Goal: Transaction & Acquisition: Download file/media

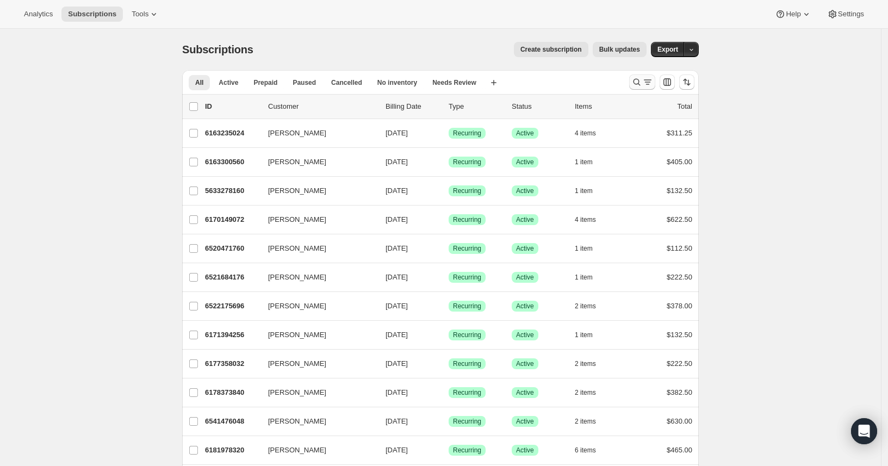
click at [653, 83] on icon "Search and filter results" at bounding box center [648, 82] width 11 height 11
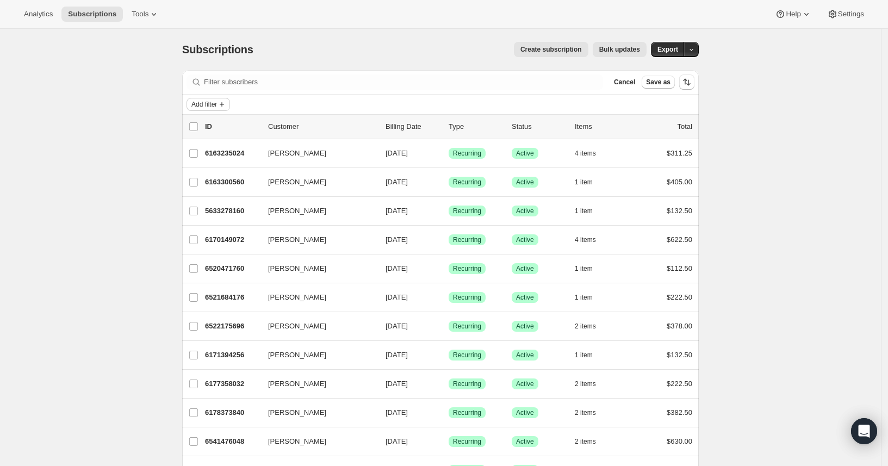
click at [199, 103] on span "Add filter" at bounding box center [205, 104] width 26 height 9
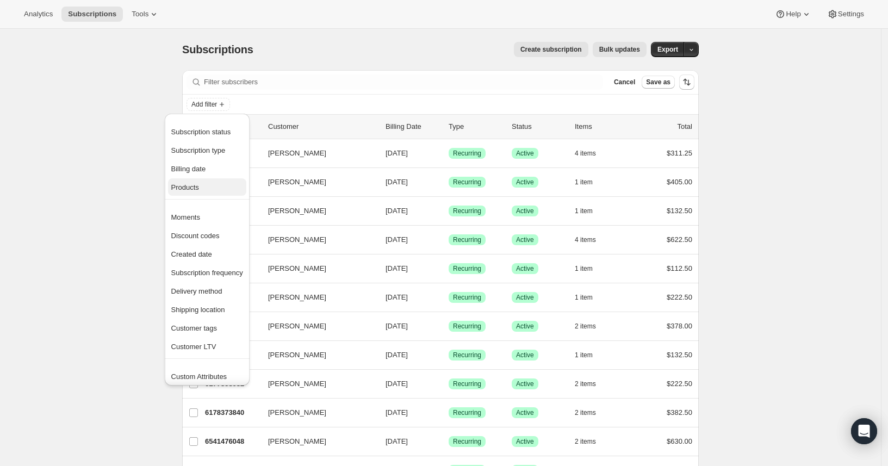
click at [199, 189] on span "Products" at bounding box center [185, 187] width 28 height 8
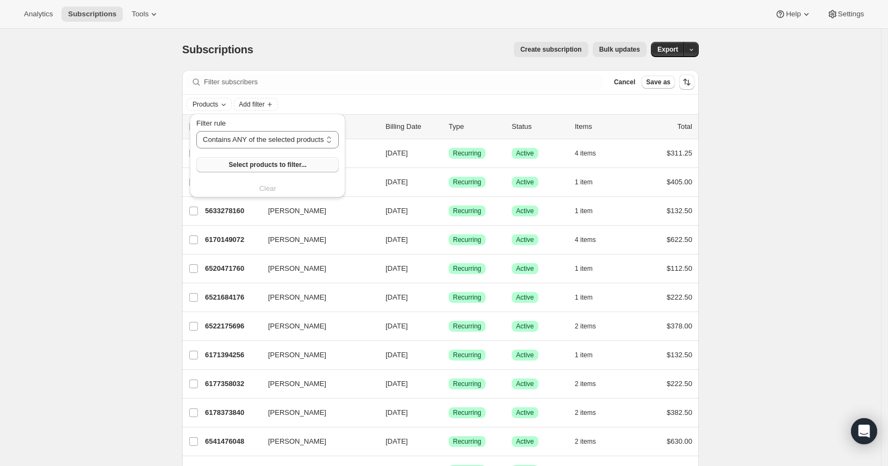
click at [258, 160] on span "Select products to filter..." at bounding box center [268, 164] width 78 height 9
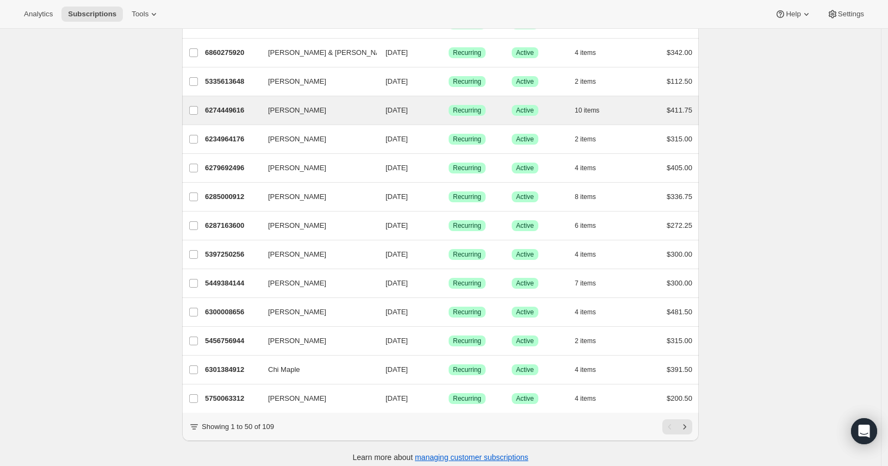
scroll to position [1187, 0]
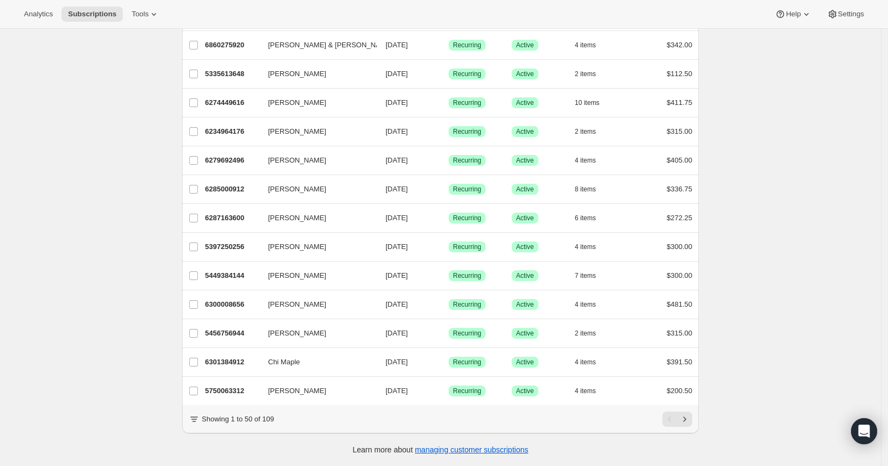
drag, startPoint x: 57, startPoint y: 322, endPoint x: 55, endPoint y: 342, distance: 19.6
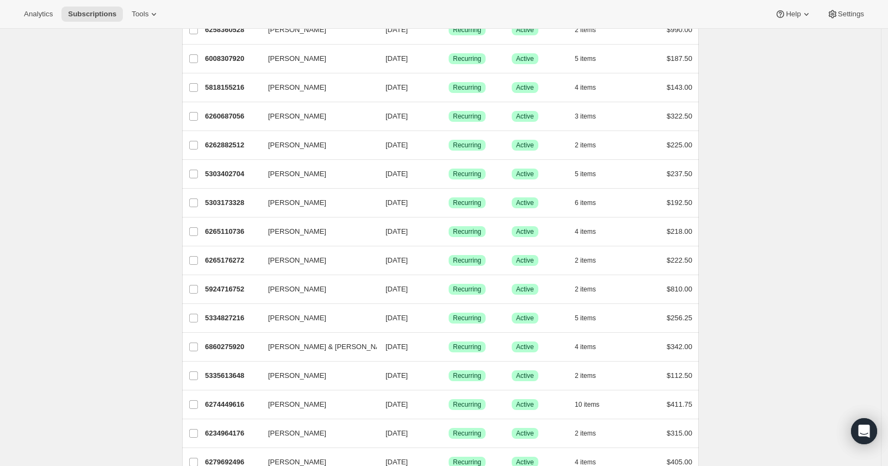
scroll to position [0, 0]
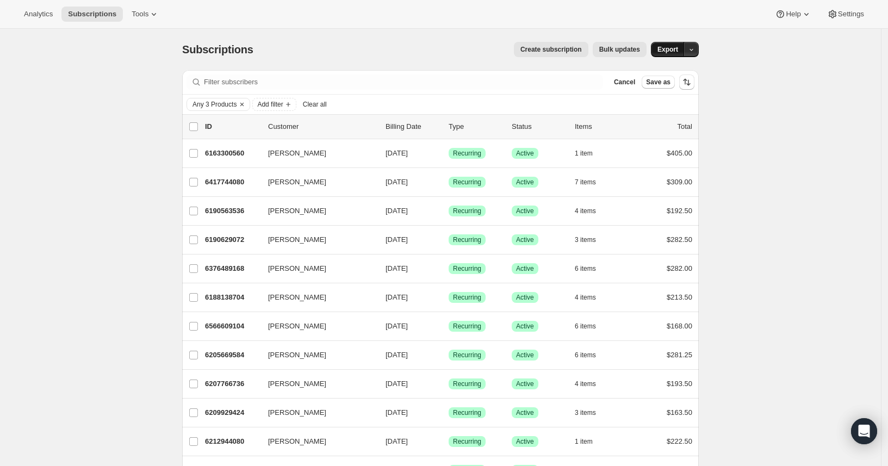
click at [678, 50] on span "Export" at bounding box center [668, 49] width 21 height 9
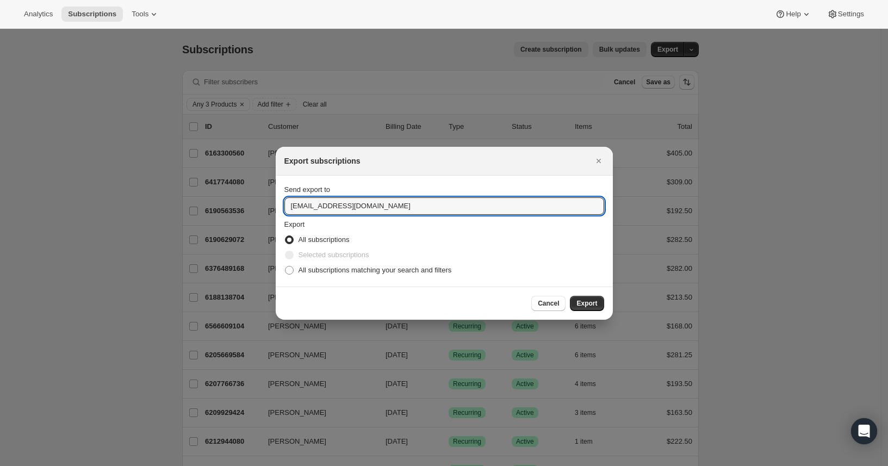
drag, startPoint x: 417, startPoint y: 208, endPoint x: 190, endPoint y: 198, distance: 226.5
type input "[PERSON_NAME][EMAIL_ADDRESS][DOMAIN_NAME]"
click at [336, 268] on span "All subscriptions matching your search and filters" at bounding box center [375, 270] width 153 height 8
click at [286, 267] on input "All subscriptions matching your search and filters" at bounding box center [285, 266] width 1 height 1
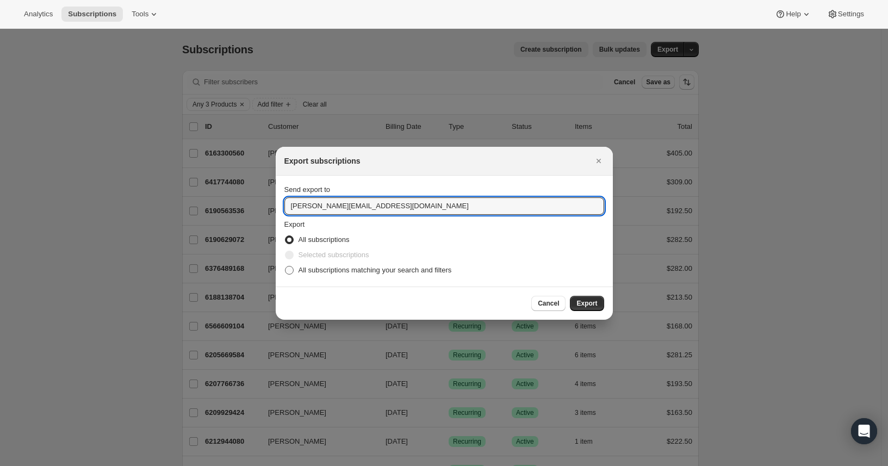
radio input "true"
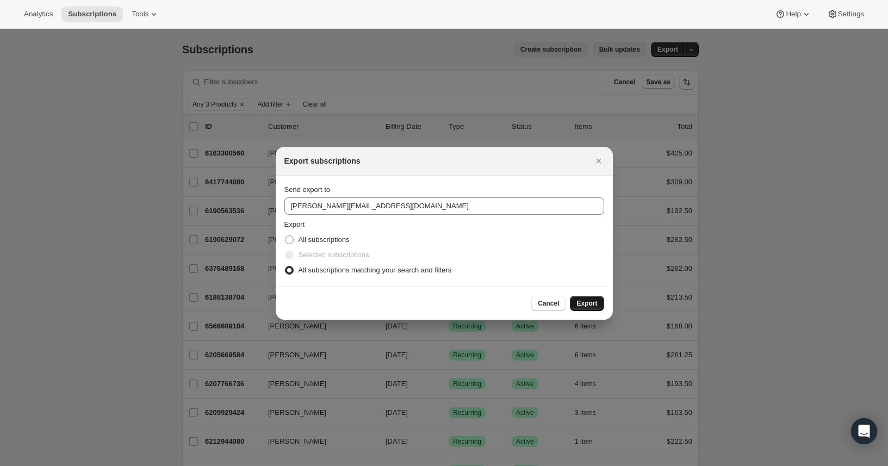
click at [575, 304] on button "Export" at bounding box center [587, 303] width 34 height 15
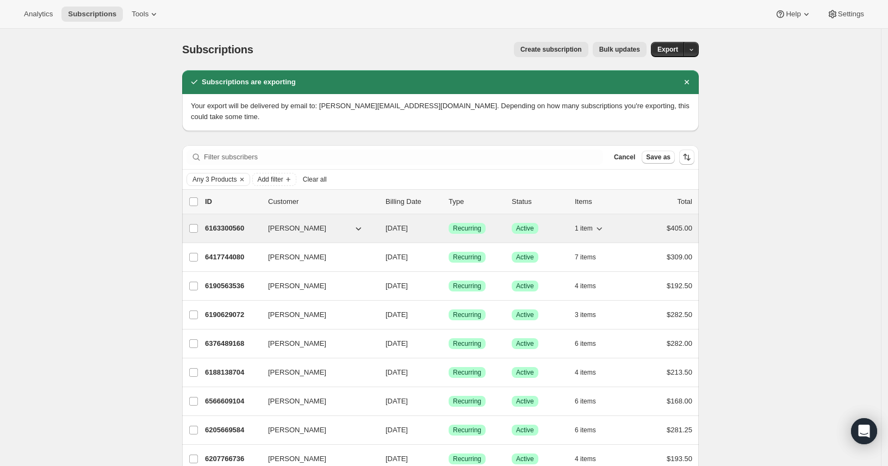
click at [602, 226] on icon "button" at bounding box center [599, 228] width 11 height 11
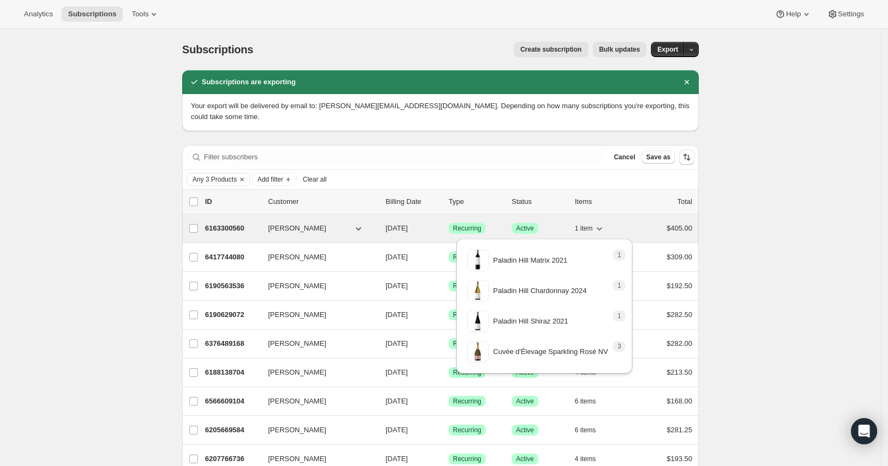
click at [602, 226] on icon "button" at bounding box center [599, 228] width 11 height 11
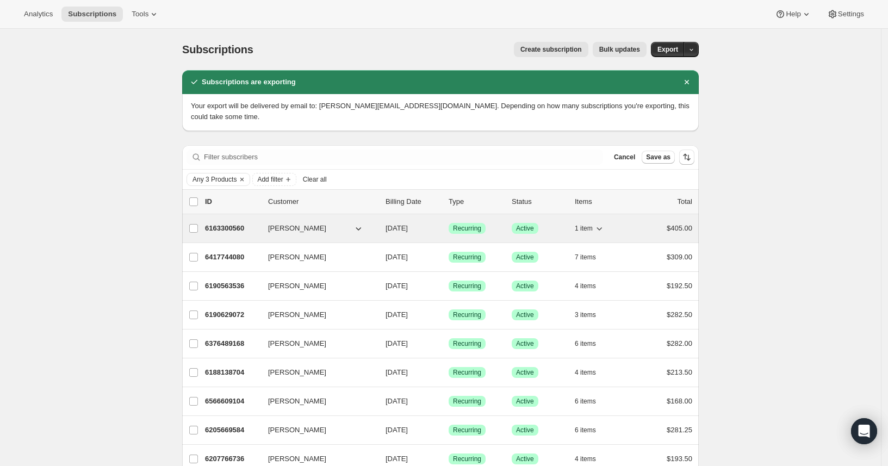
click at [251, 227] on p "6163300560" at bounding box center [232, 228] width 54 height 11
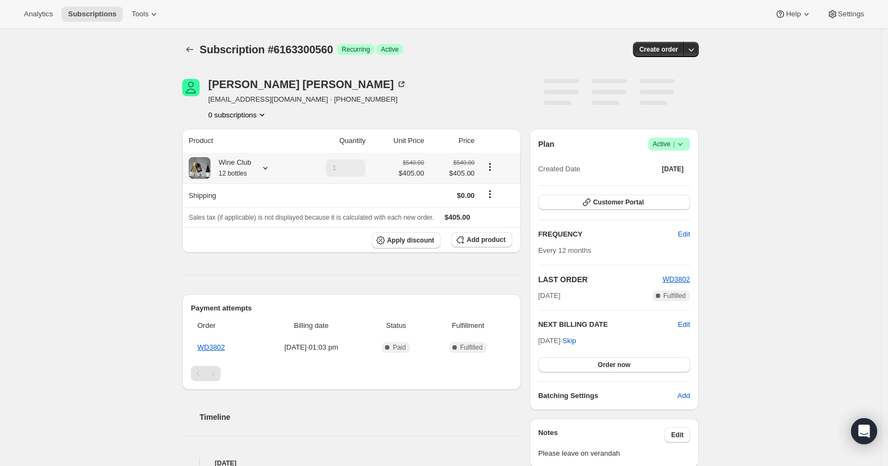
click at [267, 171] on icon at bounding box center [265, 168] width 11 height 11
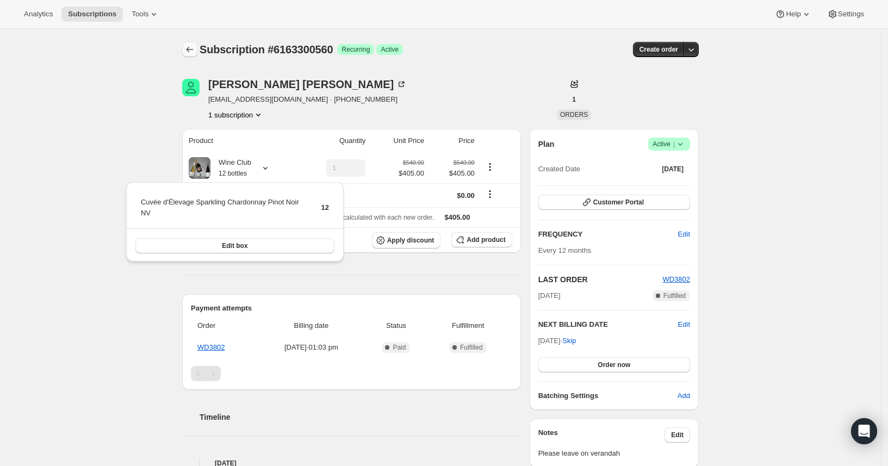
click at [186, 46] on button "Subscriptions" at bounding box center [189, 49] width 15 height 15
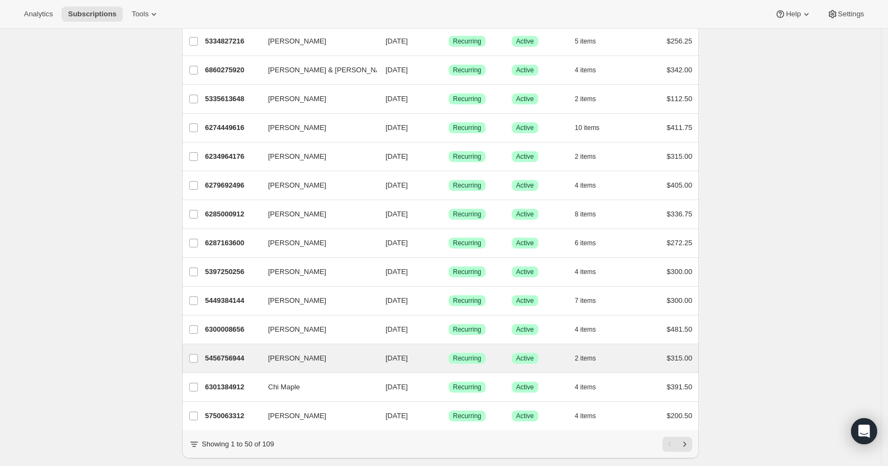
scroll to position [1166, 0]
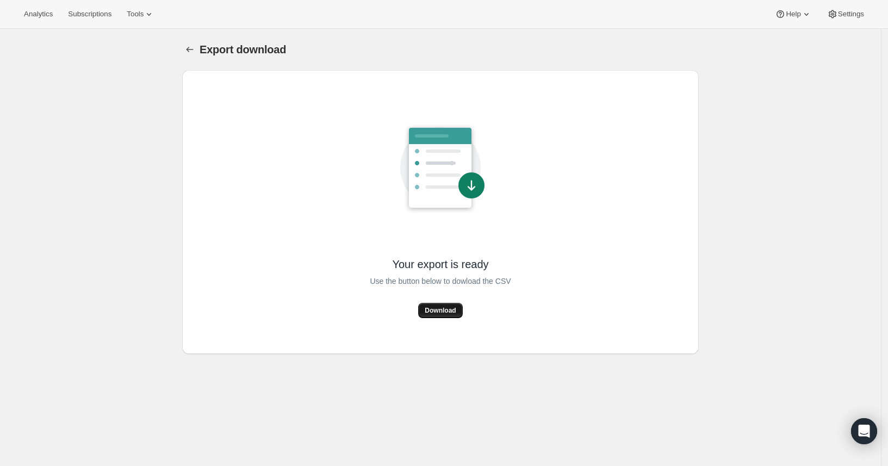
click at [425, 308] on button "Download" at bounding box center [440, 310] width 44 height 15
